Goal: Information Seeking & Learning: Learn about a topic

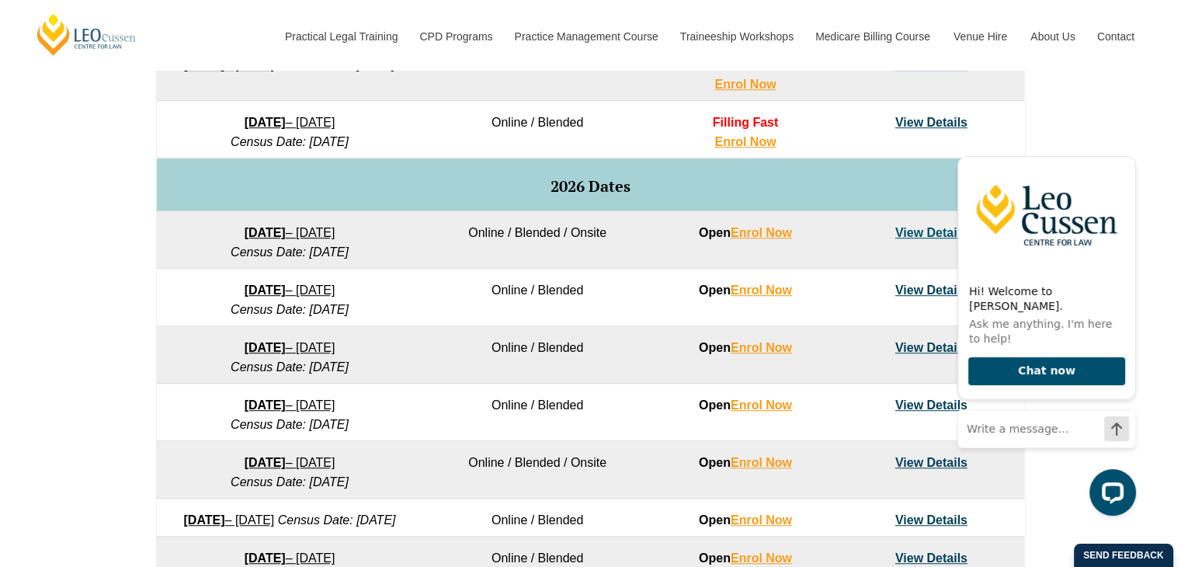
scroll to position [869, 0]
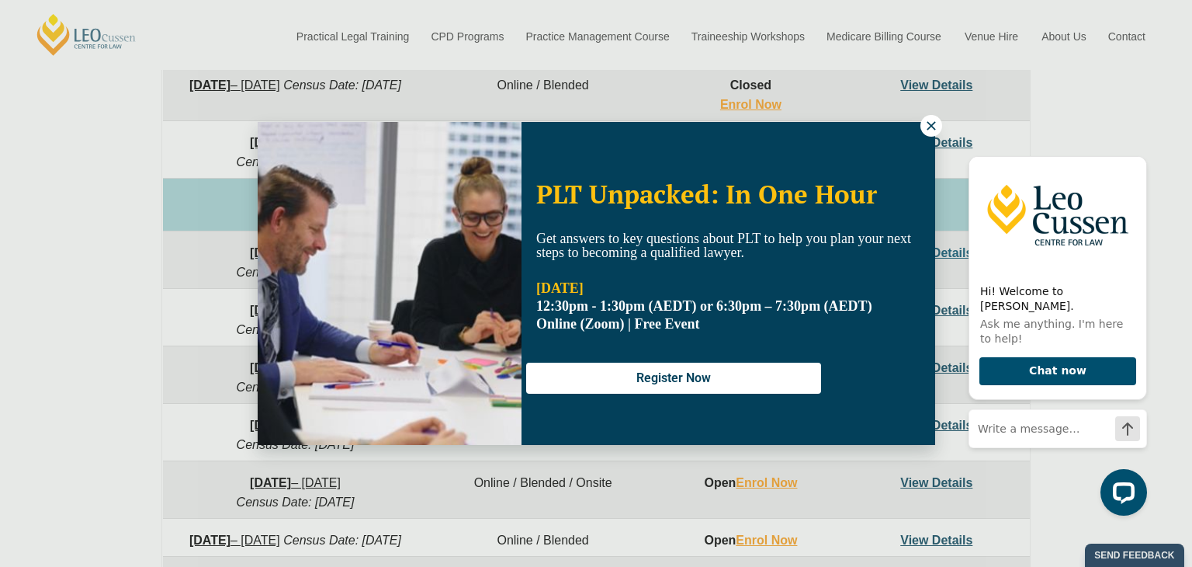
click at [929, 129] on icon at bounding box center [932, 126] width 14 height 14
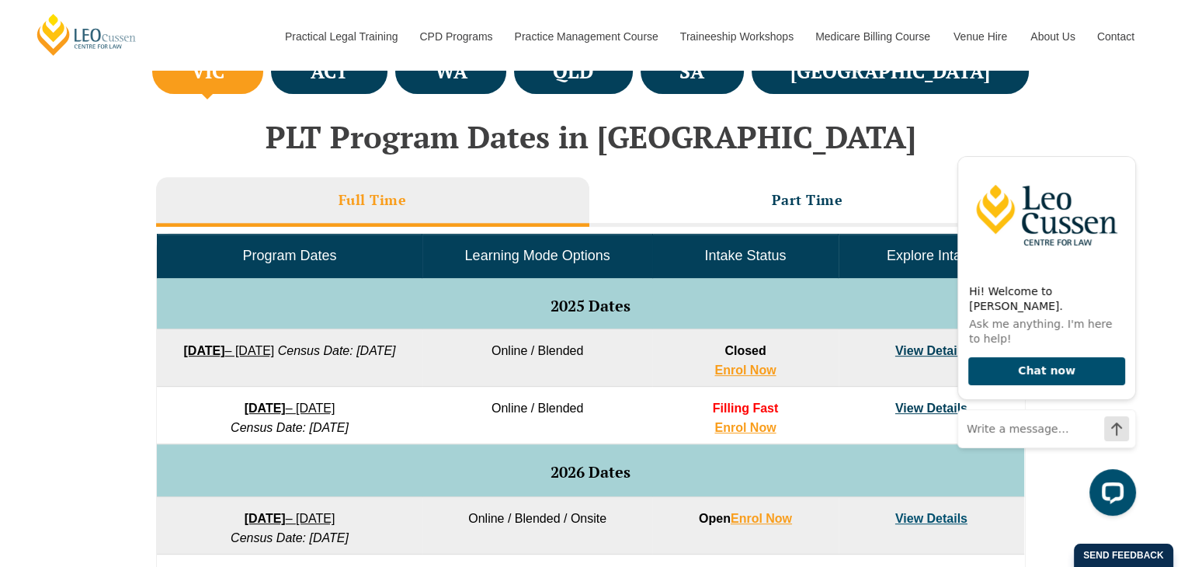
scroll to position [593, 0]
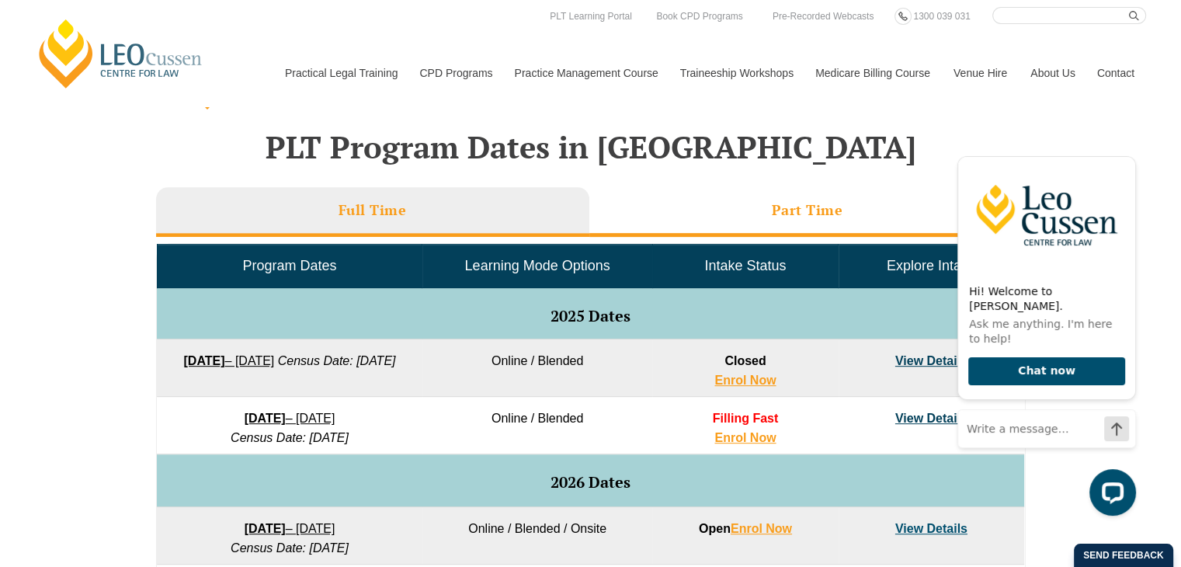
click at [760, 221] on li "Part Time" at bounding box center [807, 212] width 436 height 50
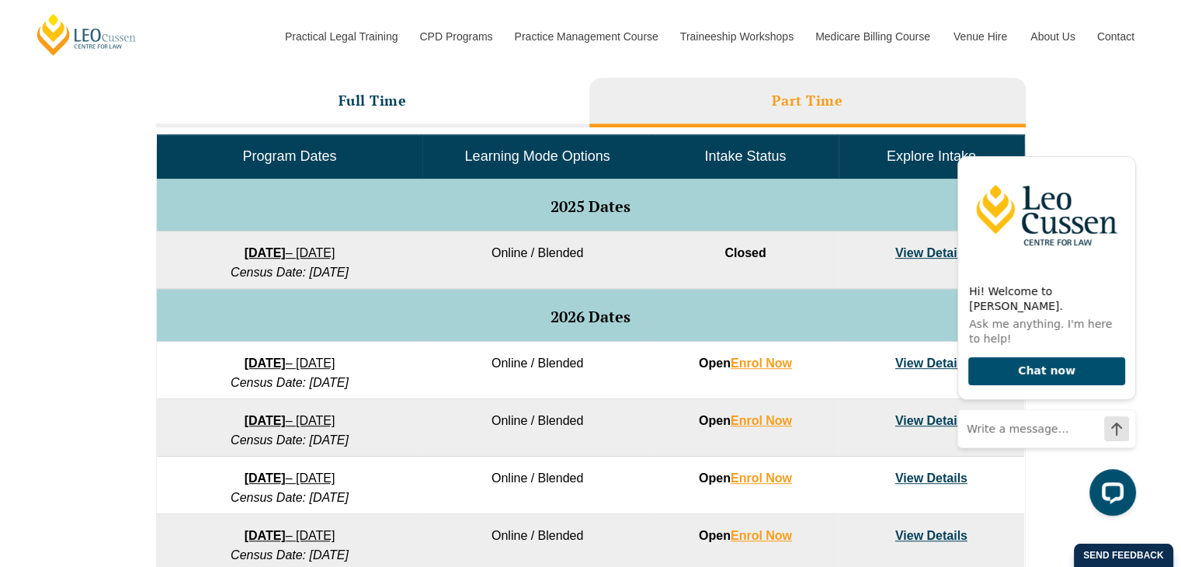
scroll to position [642, 0]
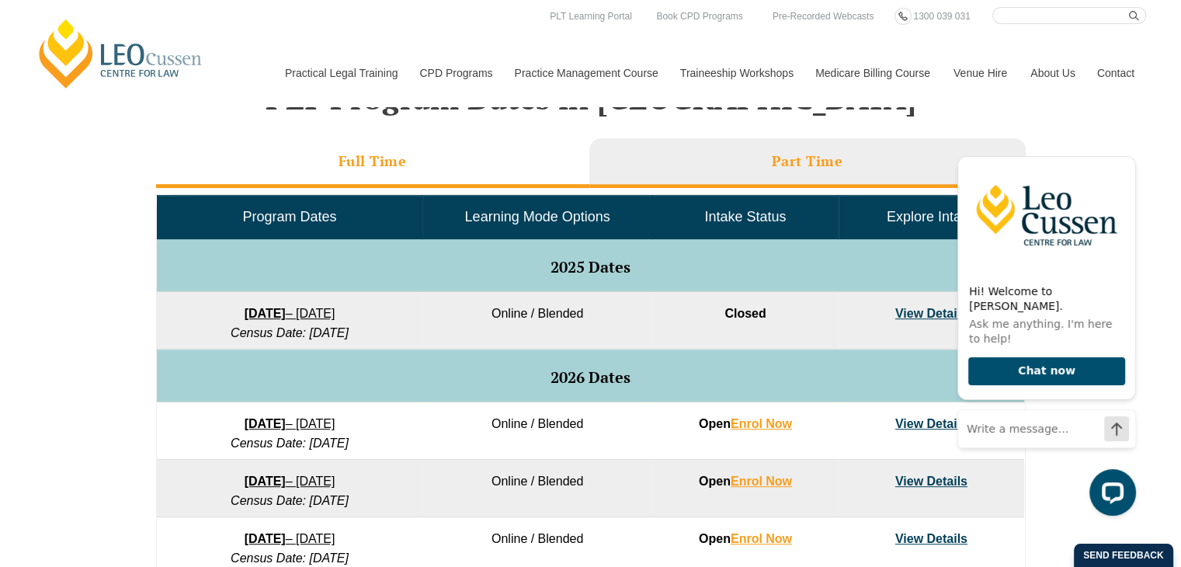
click at [446, 170] on li "Full Time" at bounding box center [372, 163] width 433 height 50
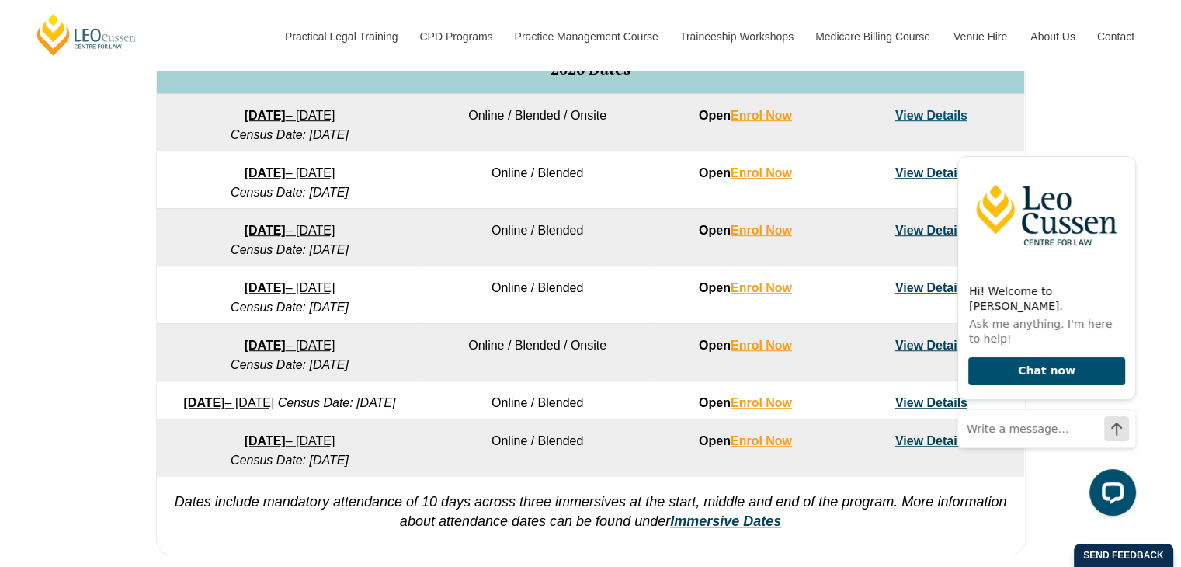
scroll to position [964, 0]
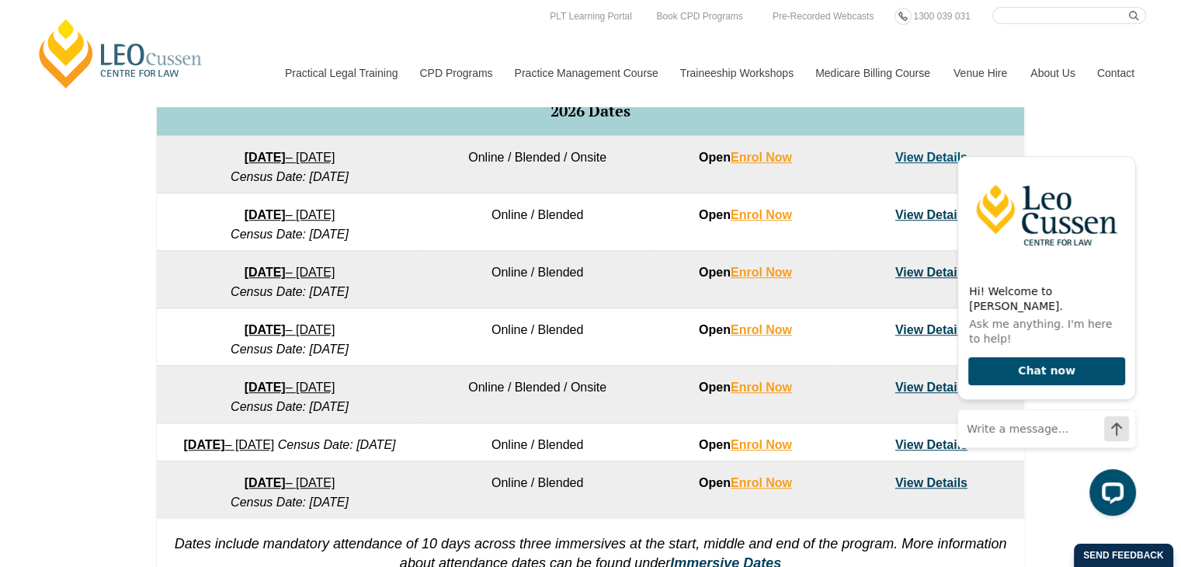
click at [921, 157] on link "View Details" at bounding box center [931, 157] width 72 height 13
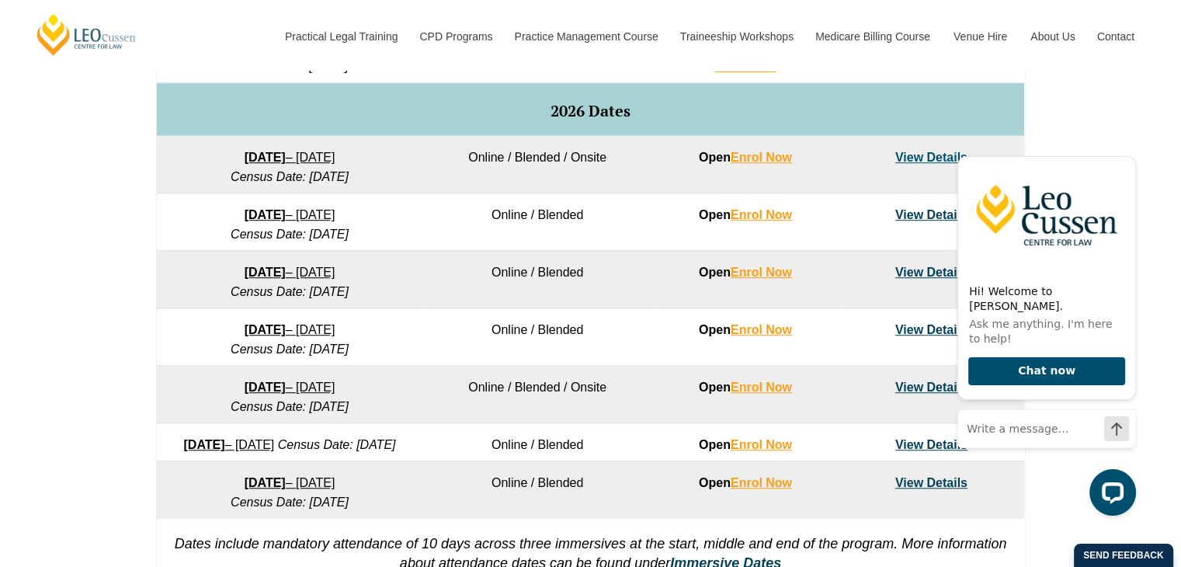
click at [1152, 234] on div "VIC ACT WA QLD SA NSW PLT Program Dates in Victoria Full Time Part Time Program…" at bounding box center [590, 145] width 1181 height 920
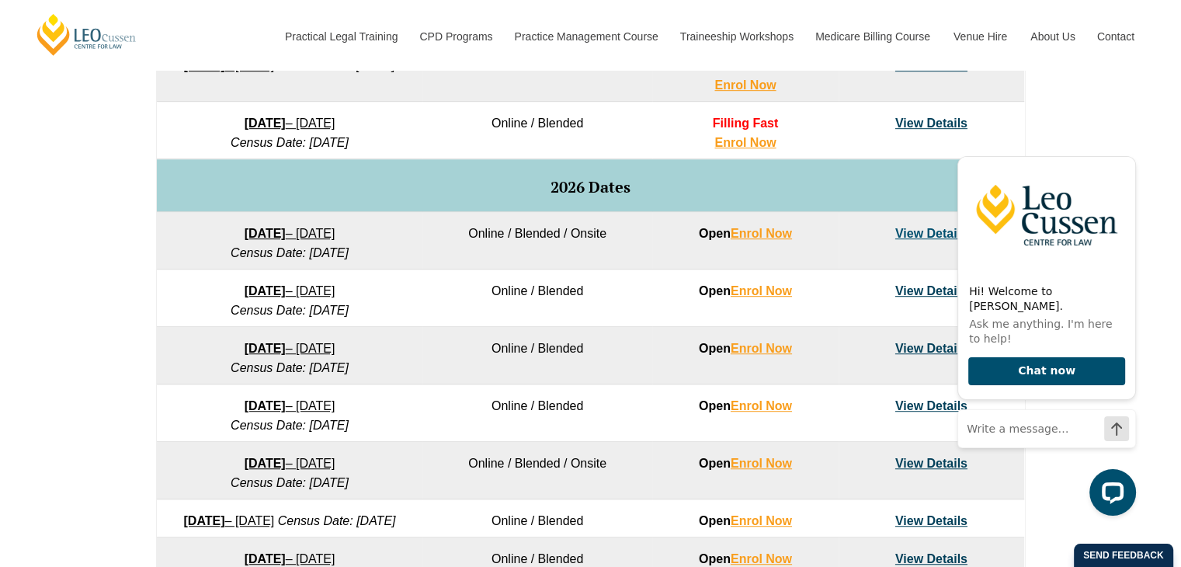
scroll to position [909, 0]
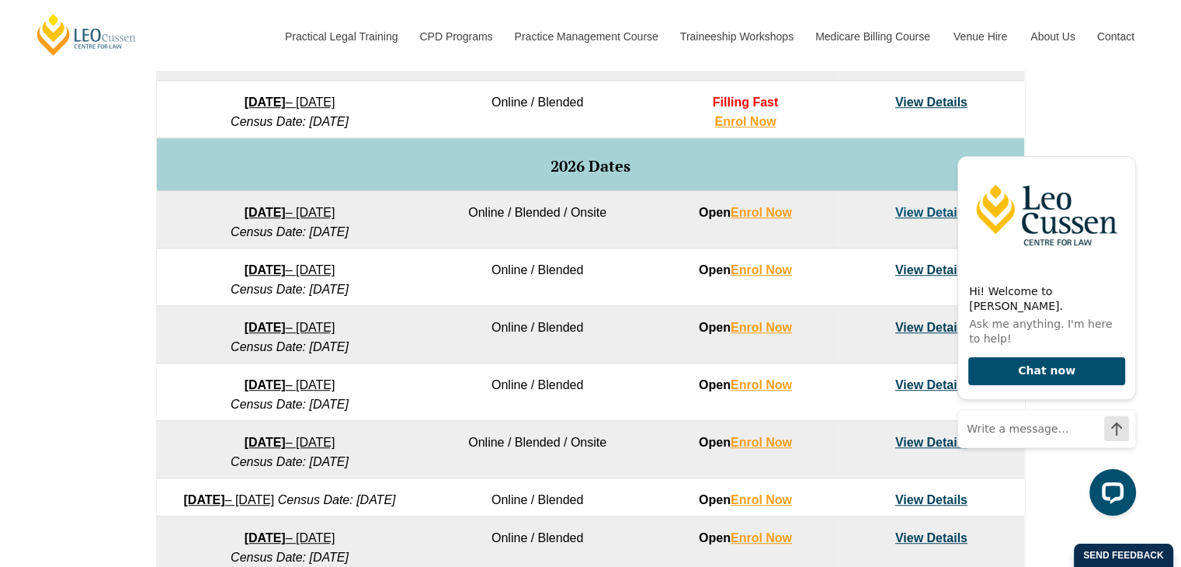
click at [915, 103] on link "View Details" at bounding box center [931, 101] width 72 height 13
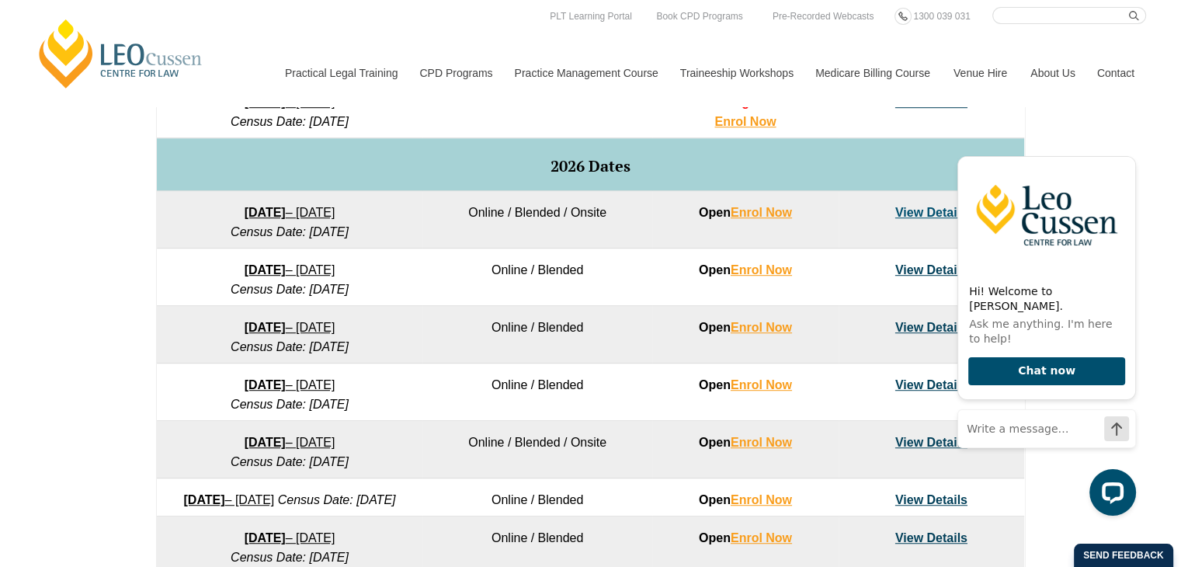
click at [919, 210] on link "View Details" at bounding box center [931, 212] width 72 height 13
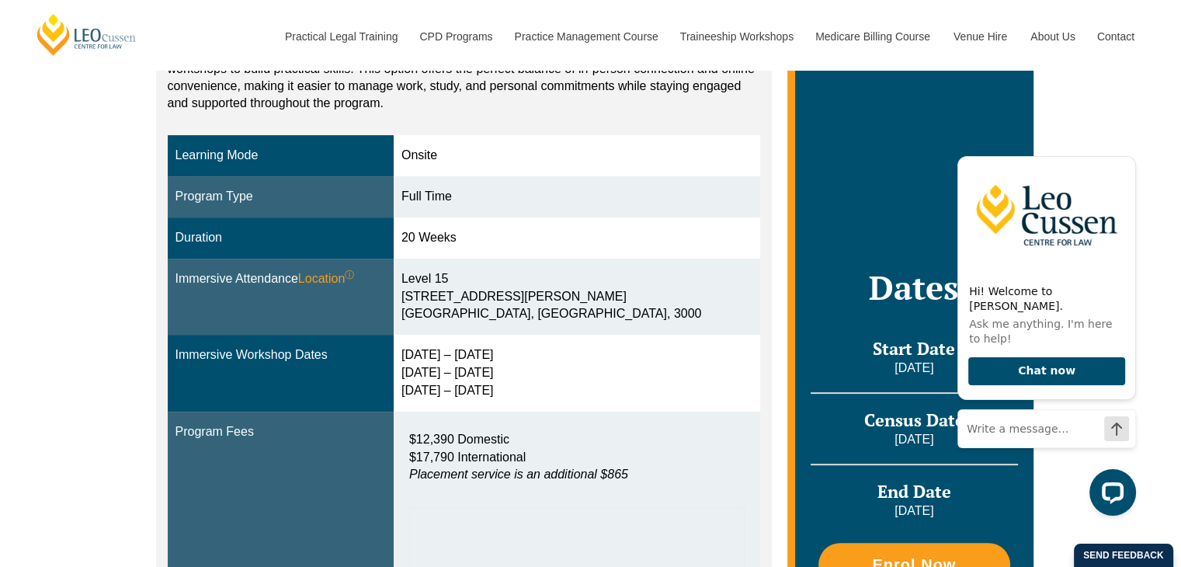
scroll to position [451, 0]
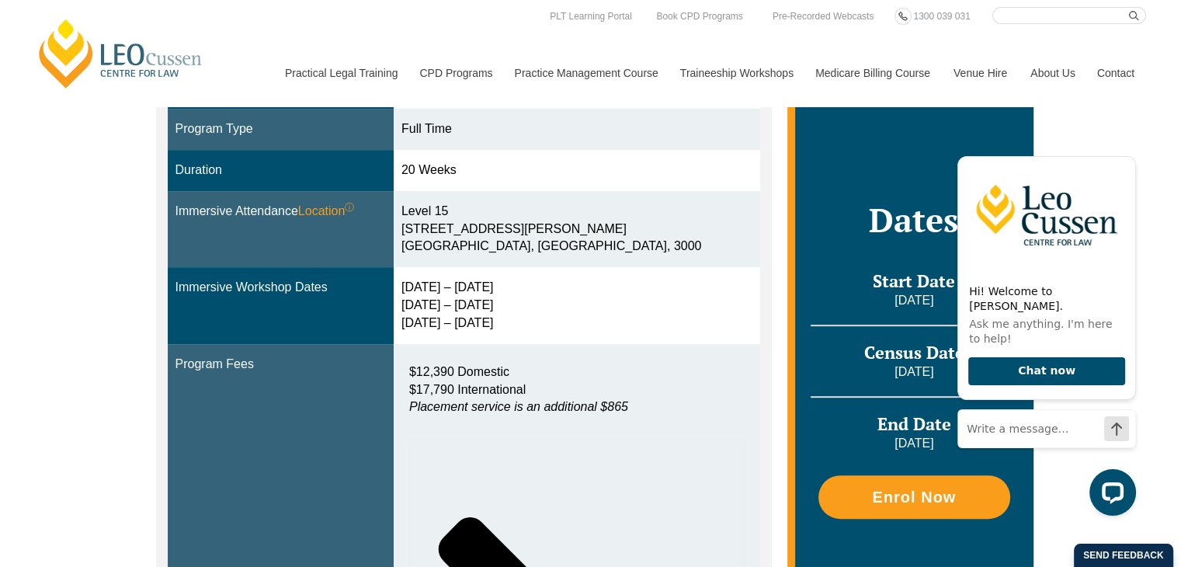
click at [760, 106] on div "Onsite learning combines the structure of face-to-face classes with the flexibi…" at bounding box center [464, 395] width 616 height 896
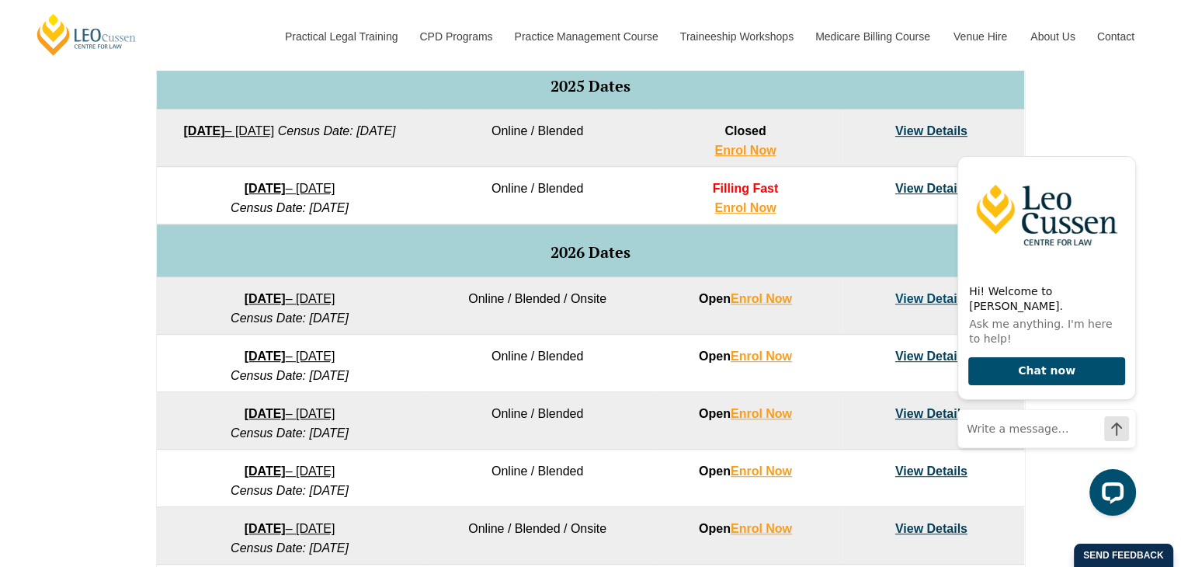
scroll to position [875, 0]
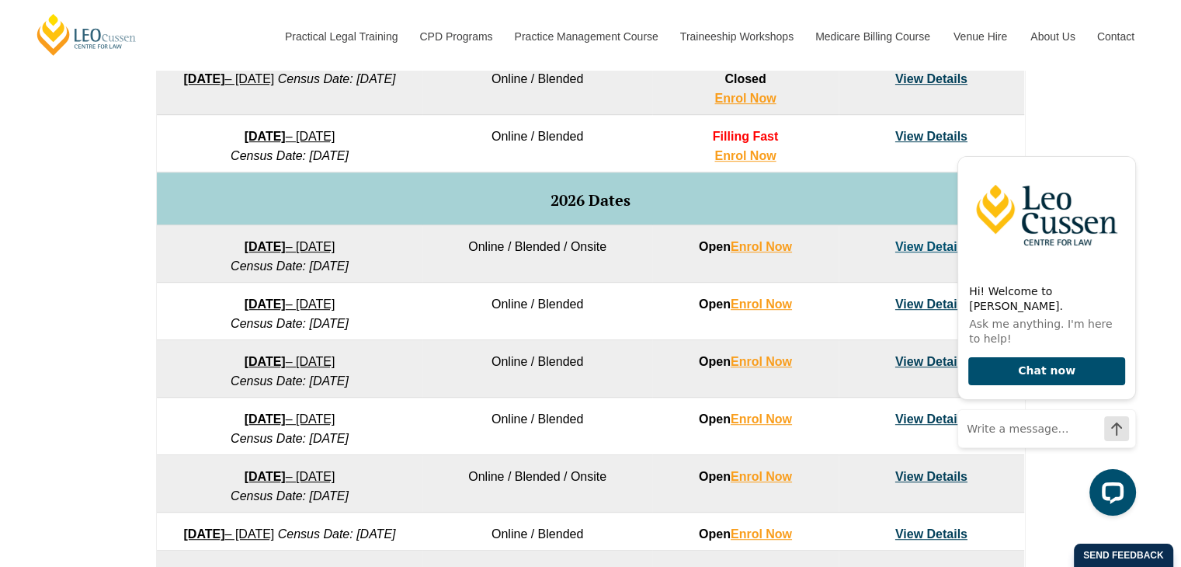
click at [935, 80] on link "View Details" at bounding box center [931, 78] width 72 height 13
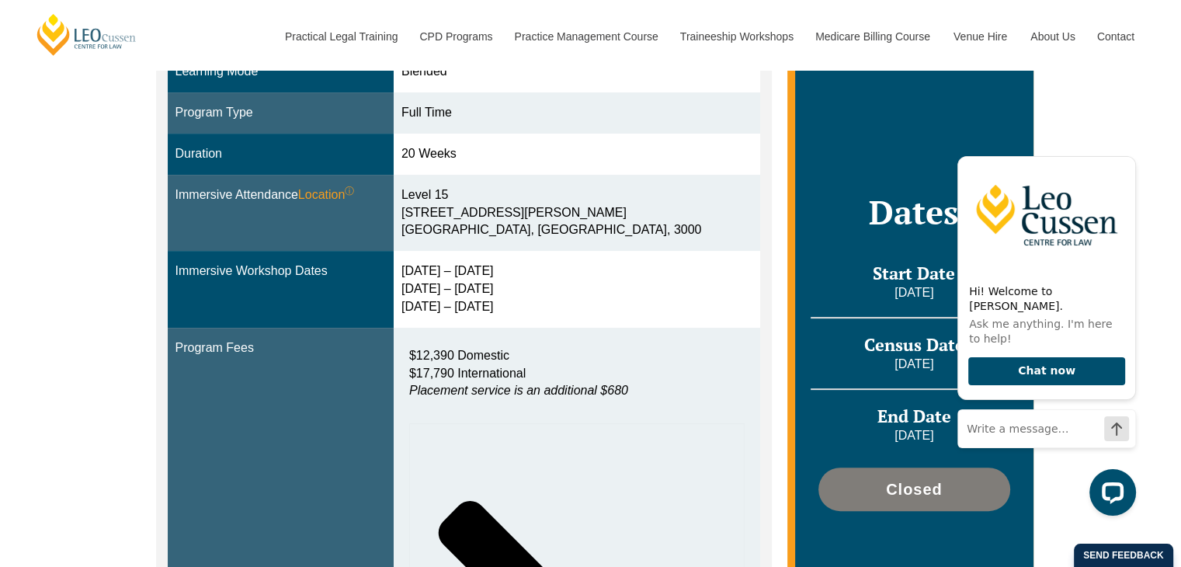
scroll to position [456, 0]
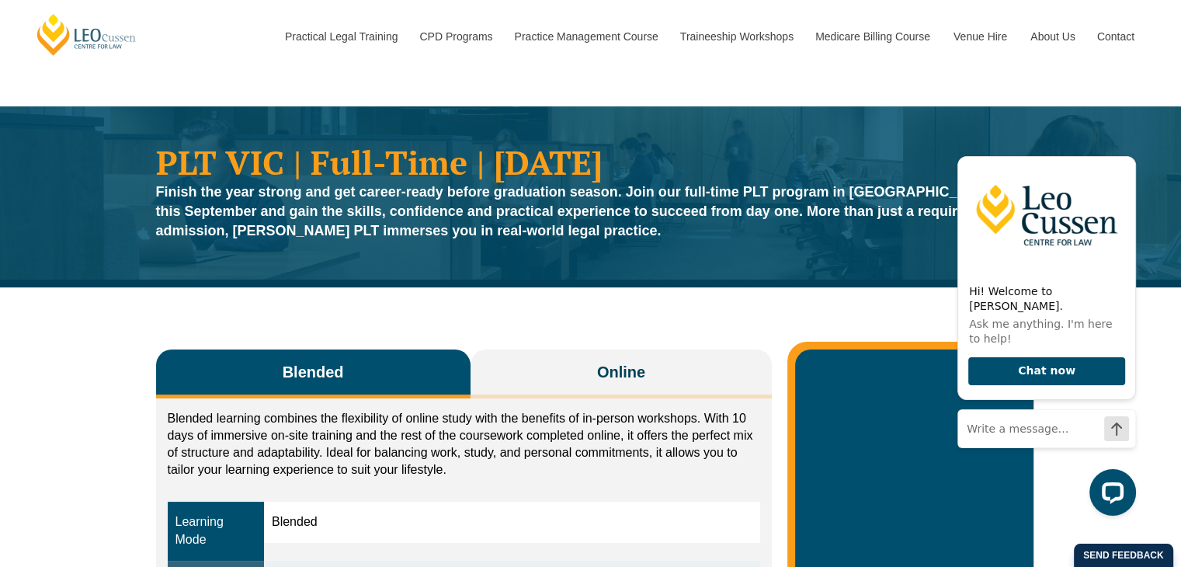
scroll to position [13, 0]
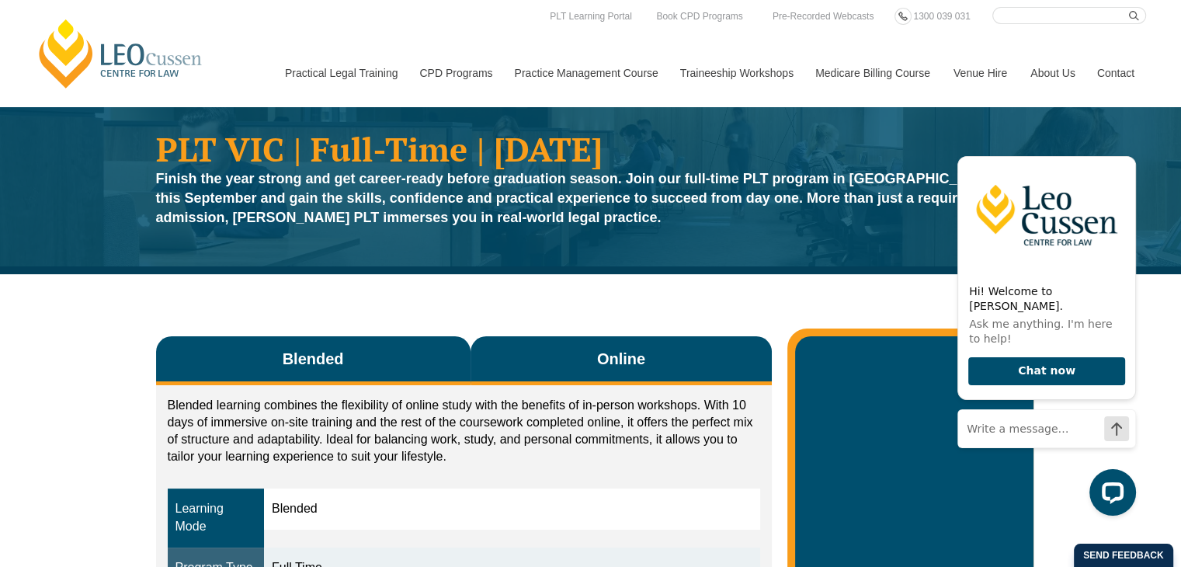
click at [610, 363] on span "Online" at bounding box center [621, 359] width 48 height 22
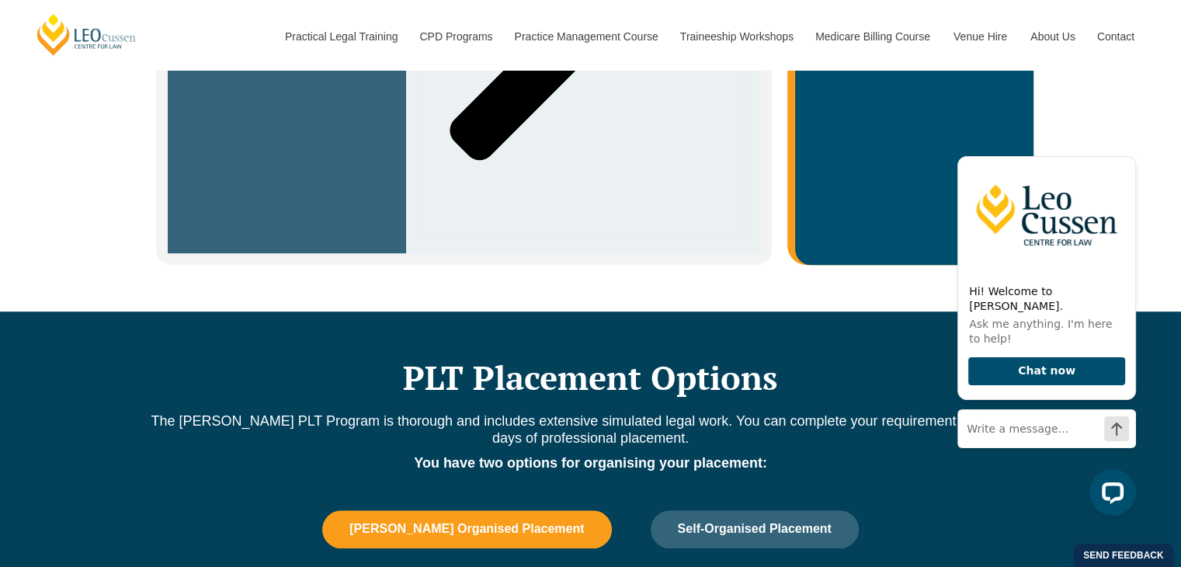
scroll to position [974, 0]
